Goal: Check status

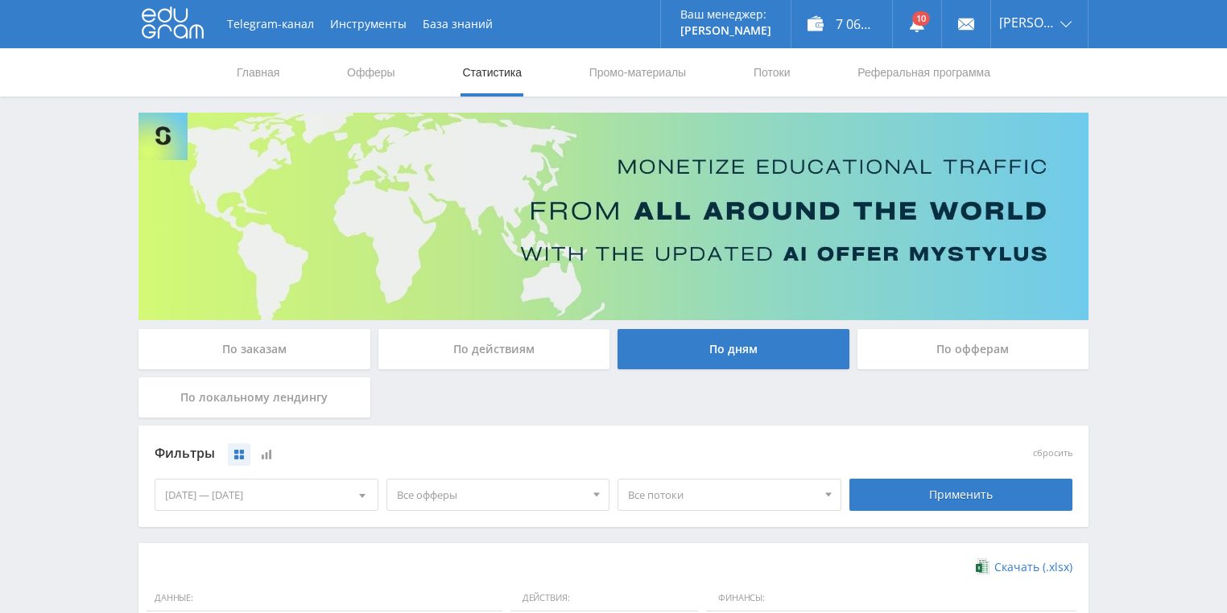
scroll to position [386, 0]
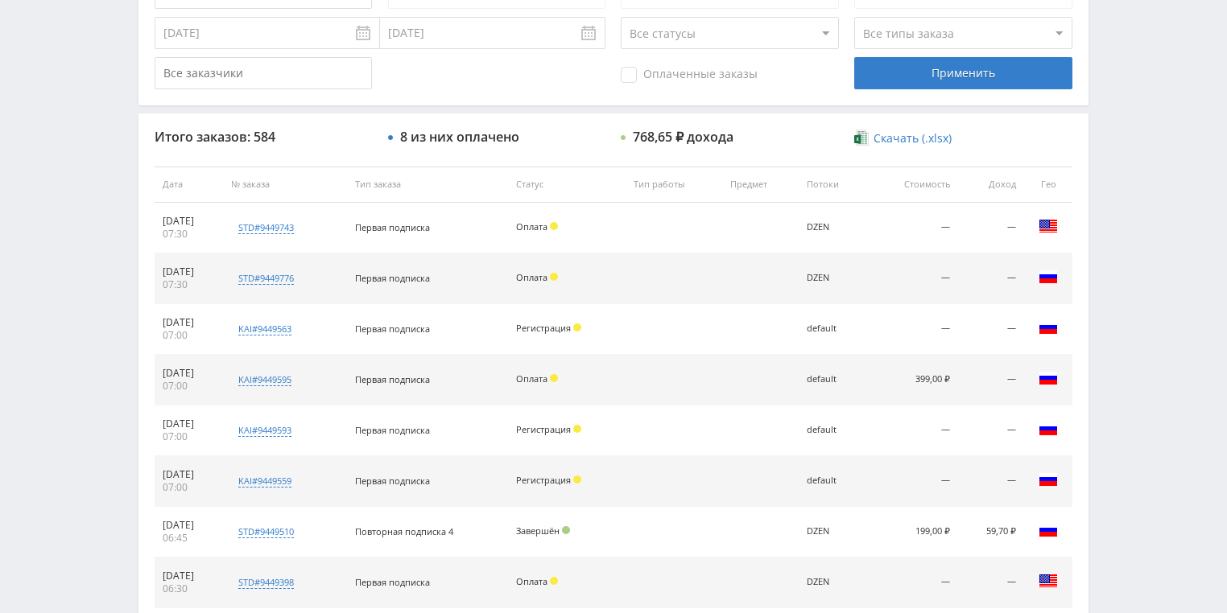
scroll to position [515, 0]
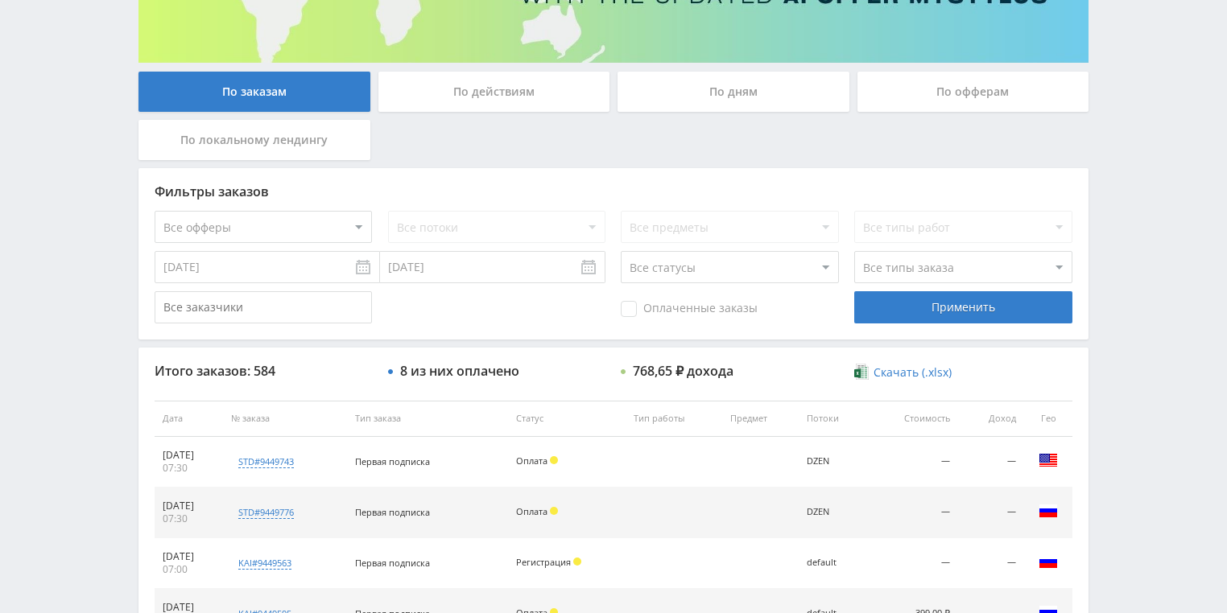
click at [490, 97] on div "По действиям" at bounding box center [494, 92] width 232 height 40
click at [0, 0] on input "По действиям" at bounding box center [0, 0] width 0 height 0
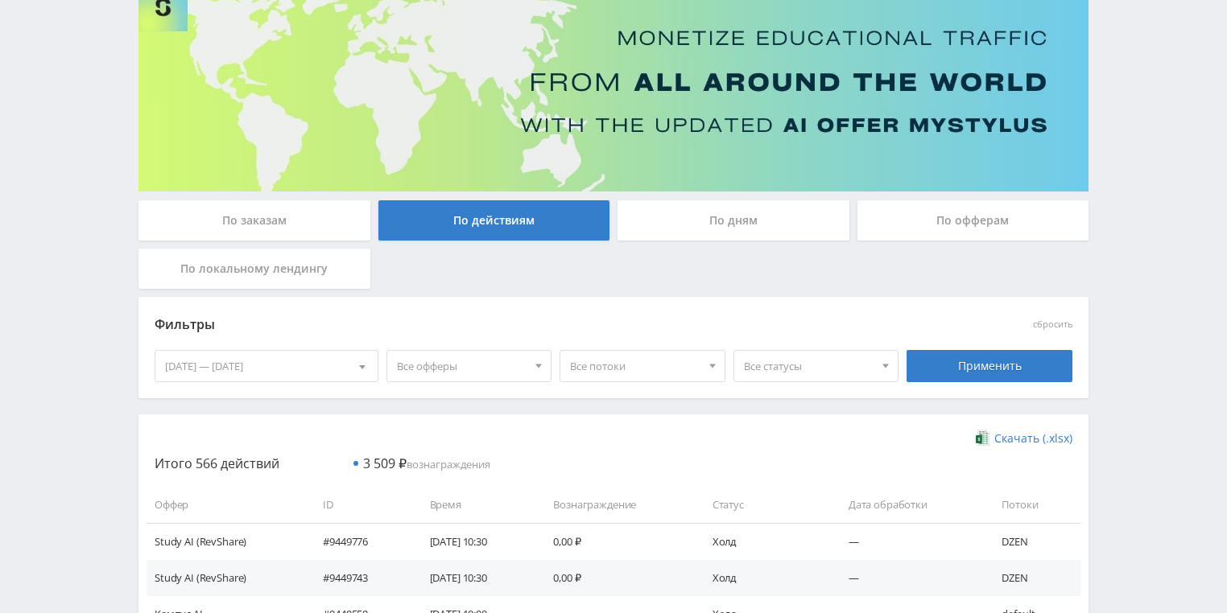
click at [690, 218] on div "По дням" at bounding box center [733, 220] width 232 height 40
click at [0, 0] on input "По дням" at bounding box center [0, 0] width 0 height 0
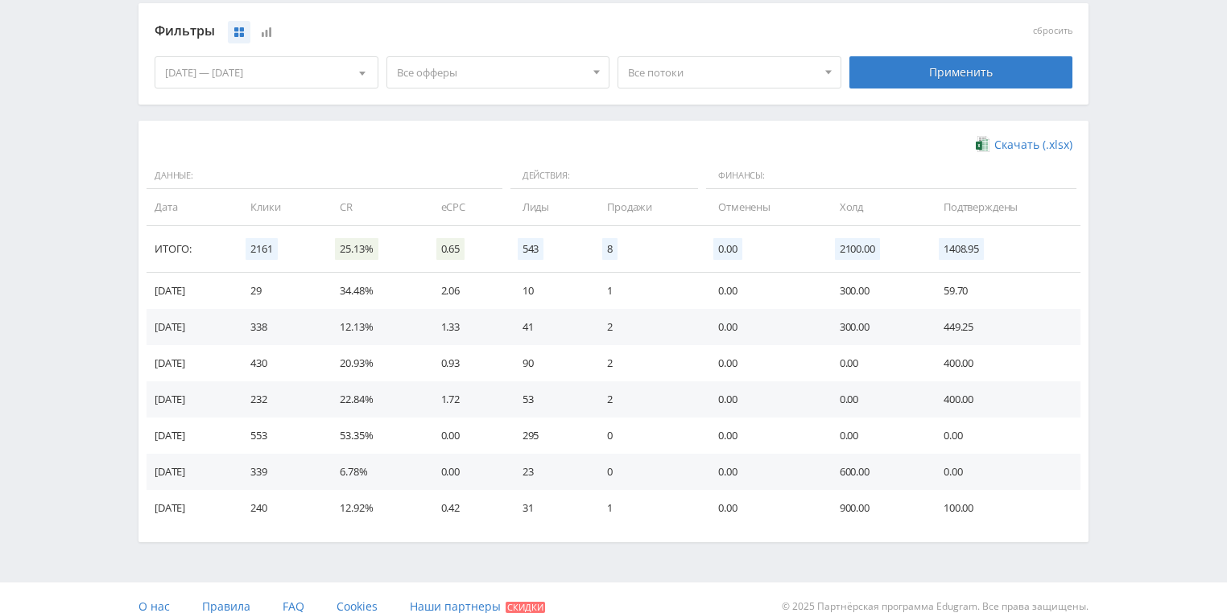
scroll to position [439, 0]
